Goal: Use online tool/utility

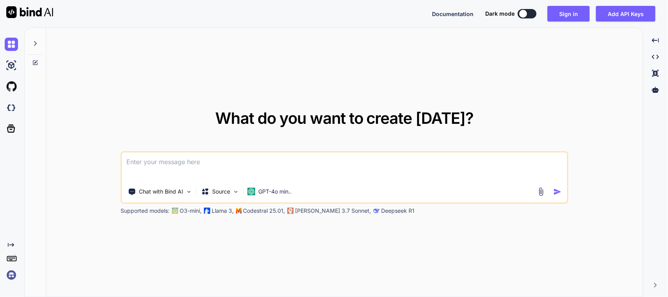
click at [249, 161] on textarea at bounding box center [344, 166] width 445 height 29
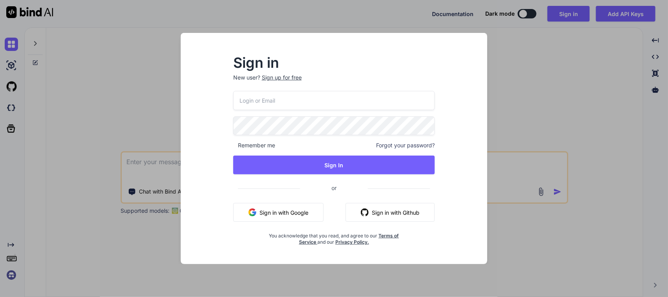
click at [308, 211] on button "Sign in with Google" at bounding box center [278, 212] width 90 height 19
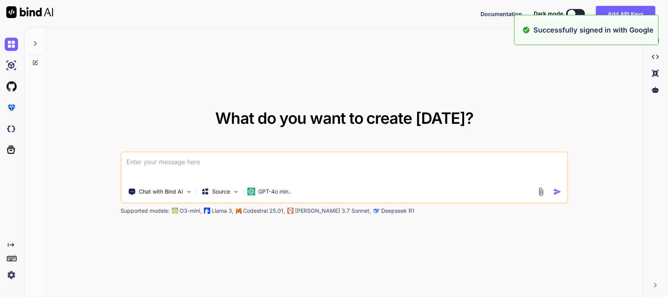
click at [262, 165] on textarea at bounding box center [344, 166] width 445 height 29
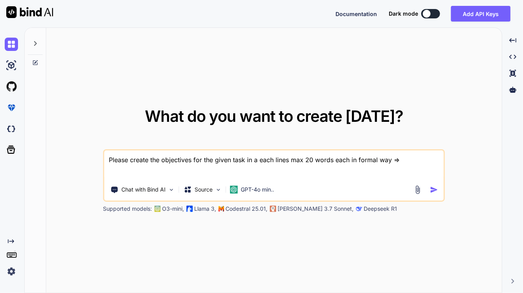
paste textarea "• Worked on to implement msqm allowed location API in multisite quantity move s…"
type textarea "Please create the objectives for the given task in a each lines max 20 words ea…"
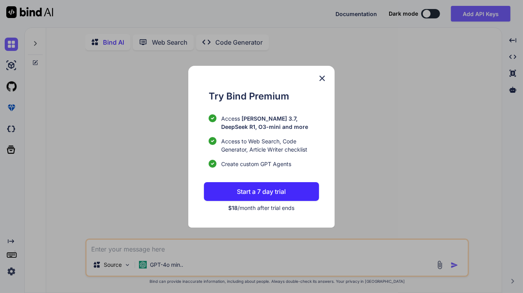
click at [322, 75] on img at bounding box center [322, 78] width 9 height 9
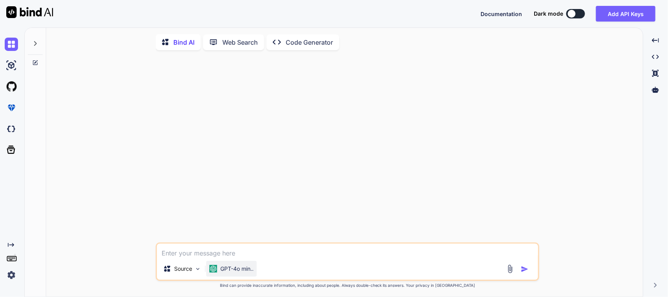
click at [234, 271] on p "GPT-4o min.." at bounding box center [236, 269] width 33 height 8
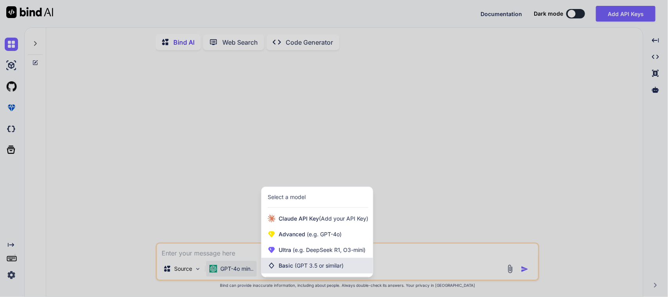
click at [302, 262] on div "Basic (GPT 3.5 or similar)" at bounding box center [318, 266] width 112 height 16
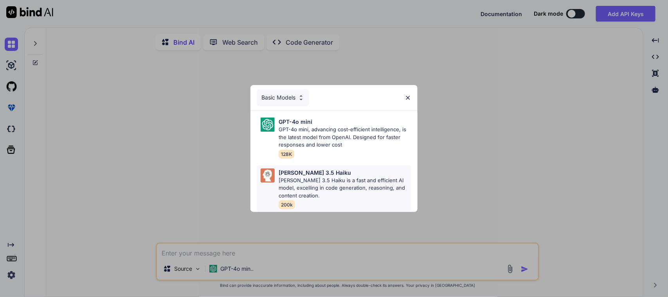
click at [333, 186] on p "[PERSON_NAME] 3.5 Haiku is a fast and efficient AI model, excelling in code gen…" at bounding box center [345, 188] width 133 height 23
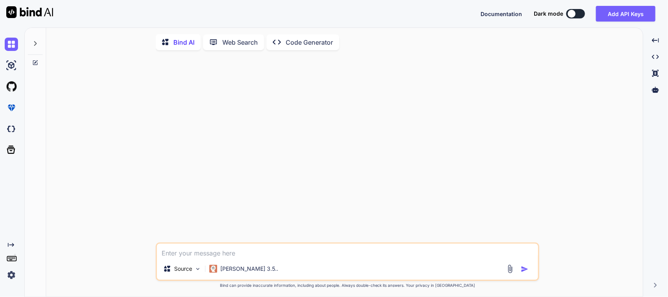
click at [527, 267] on img "button" at bounding box center [525, 269] width 8 height 8
click at [218, 253] on textarea at bounding box center [347, 251] width 381 height 14
paste textarea "• Worked on to implement msqm allowed location API in multisite quantity move s…"
type textarea "• Worked on to implement msqm allowed location API in multisite quantity move s…"
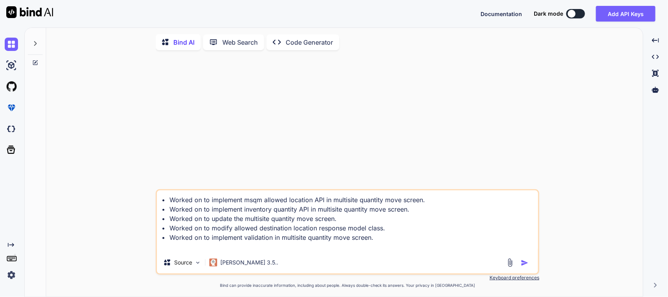
click at [168, 202] on textarea "• Worked on to implement msqm allowed location API in multisite quantity move s…" at bounding box center [347, 220] width 381 height 61
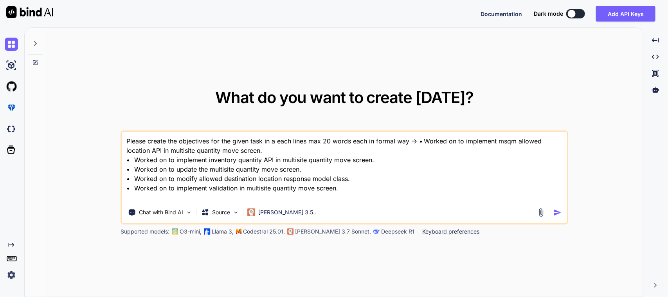
drag, startPoint x: 398, startPoint y: 200, endPoint x: 78, endPoint y: 150, distance: 323.5
click at [78, 150] on div "What do you want to create [DATE]? Please create the objectives for the given t…" at bounding box center [344, 162] width 597 height 269
click at [558, 209] on img "button" at bounding box center [558, 212] width 8 height 8
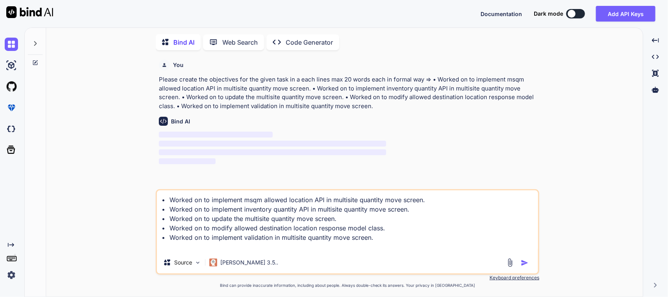
scroll to position [3, 0]
drag, startPoint x: 410, startPoint y: 250, endPoint x: 0, endPoint y: 171, distance: 417.7
click at [0, 171] on div "Created with Pixso. Bind AI Web Search Created with Pixso. Code Generator You P…" at bounding box center [334, 161] width 668 height 269
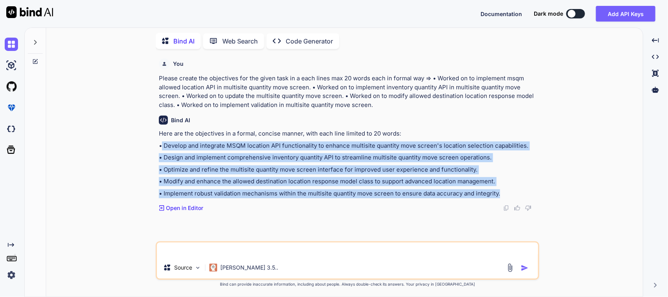
drag, startPoint x: 508, startPoint y: 192, endPoint x: 161, endPoint y: 139, distance: 350.5
click at [161, 139] on div "Here are the objectives in a formal, concise manner, with each line limited to …" at bounding box center [348, 163] width 379 height 69
copy div "Develop and integrate MSQM location API functionality to enhance multisite quan…"
